Goal: Task Accomplishment & Management: Use online tool/utility

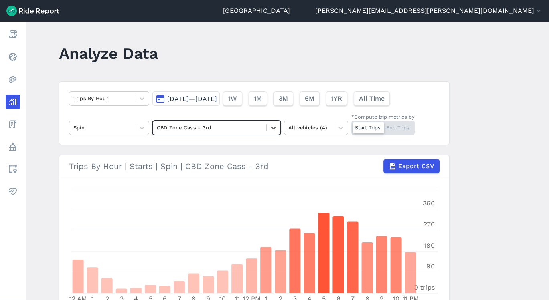
scroll to position [28, 0]
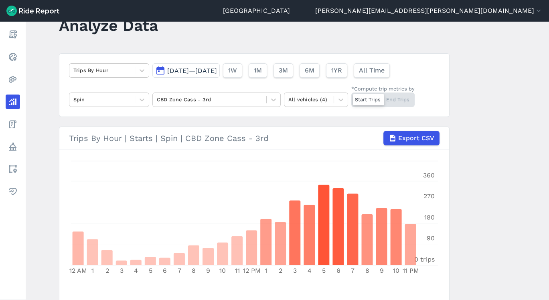
click at [18, 18] on header "Detroit [EMAIL_ADDRESS][PERSON_NAME][DOMAIN_NAME] Settings Terms Sign Out" at bounding box center [274, 11] width 549 height 22
click at [20, 17] on header "Detroit [EMAIL_ADDRESS][PERSON_NAME][DOMAIN_NAME] Settings Terms Sign Out" at bounding box center [274, 11] width 549 height 22
click at [24, 8] on img at bounding box center [32, 11] width 53 height 10
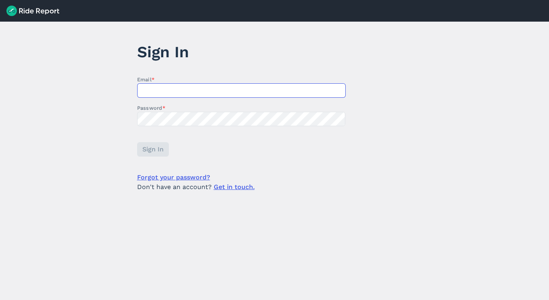
type input "[PERSON_NAME][EMAIL_ADDRESS][PERSON_NAME][DOMAIN_NAME]"
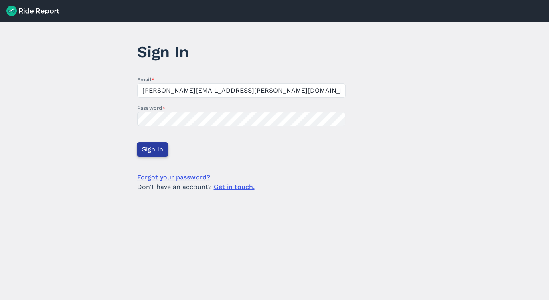
click at [152, 154] on button "Sign In" at bounding box center [153, 149] width 32 height 14
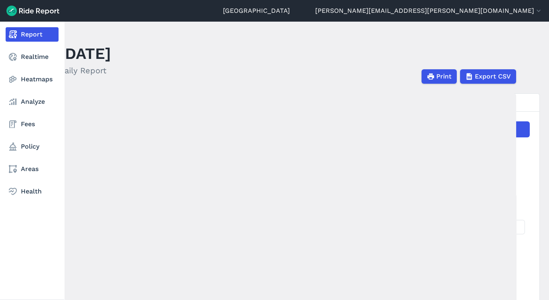
click at [23, 177] on nav "Report Realtime Heatmaps Analyze Fees Policy Areas Health" at bounding box center [32, 113] width 64 height 183
click at [25, 172] on link "Areas" at bounding box center [32, 169] width 53 height 14
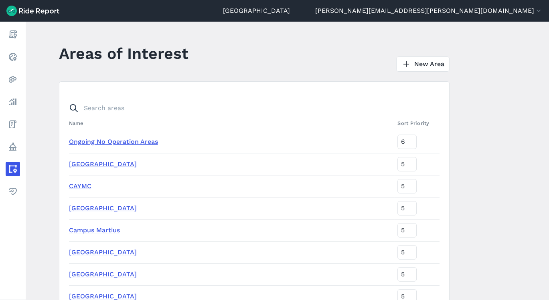
click at [412, 58] on link "New Area" at bounding box center [422, 64] width 53 height 15
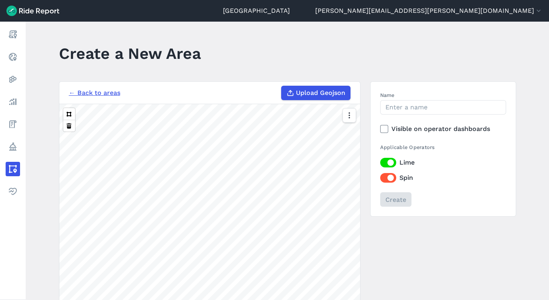
click at [329, 93] on span "Upload Geojson" at bounding box center [320, 93] width 49 height 10
click at [282, 86] on input "Upload Geojson" at bounding box center [281, 86] width 0 height 0
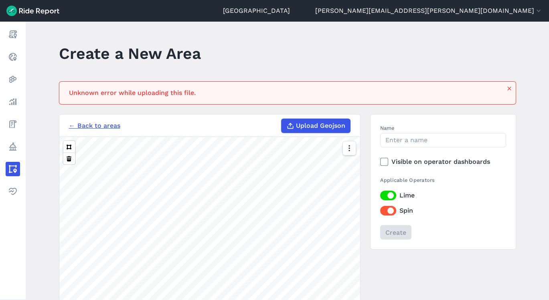
click at [311, 130] on label "Upload Geojson" at bounding box center [315, 126] width 69 height 14
click at [282, 119] on input "Upload Geojson" at bounding box center [281, 119] width 0 height 0
click at [447, 98] on div "Unknown error while uploading this file." at bounding box center [287, 92] width 457 height 23
click at [336, 121] on span "Upload Geojson" at bounding box center [320, 126] width 49 height 10
click at [282, 119] on input "Upload Geojson" at bounding box center [281, 119] width 0 height 0
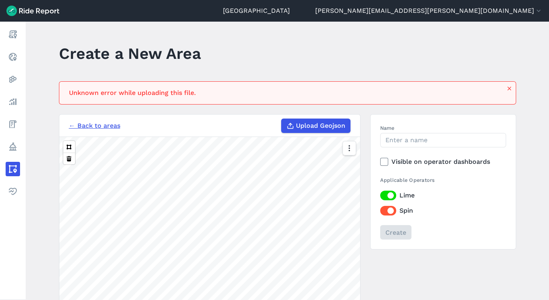
click at [318, 128] on span "Upload Geojson" at bounding box center [320, 126] width 49 height 10
click at [282, 119] on input "Upload Geojson" at bounding box center [281, 119] width 0 height 0
type input "C:\fakepath\TIZ_Boundary.shp[1].xml"
click at [212, 81] on main "Create a New Area Unknown error while uploading this file. ← Back to areas Uplo…" at bounding box center [287, 161] width 523 height 279
